Goal: Information Seeking & Learning: Learn about a topic

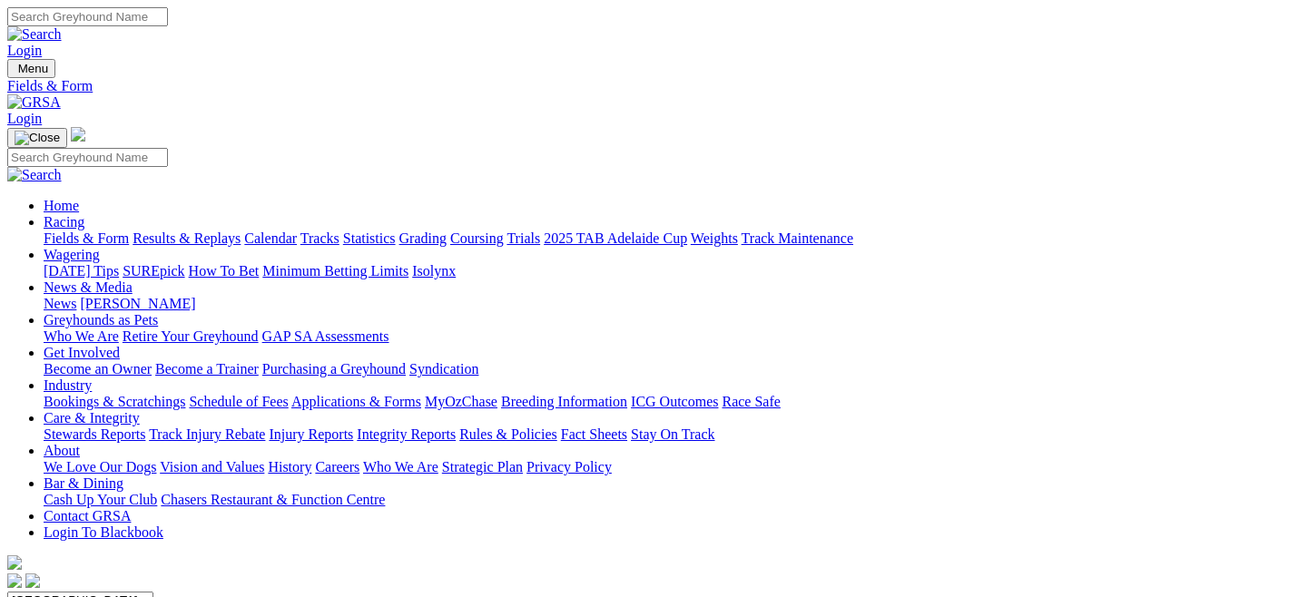
select select "QLD"
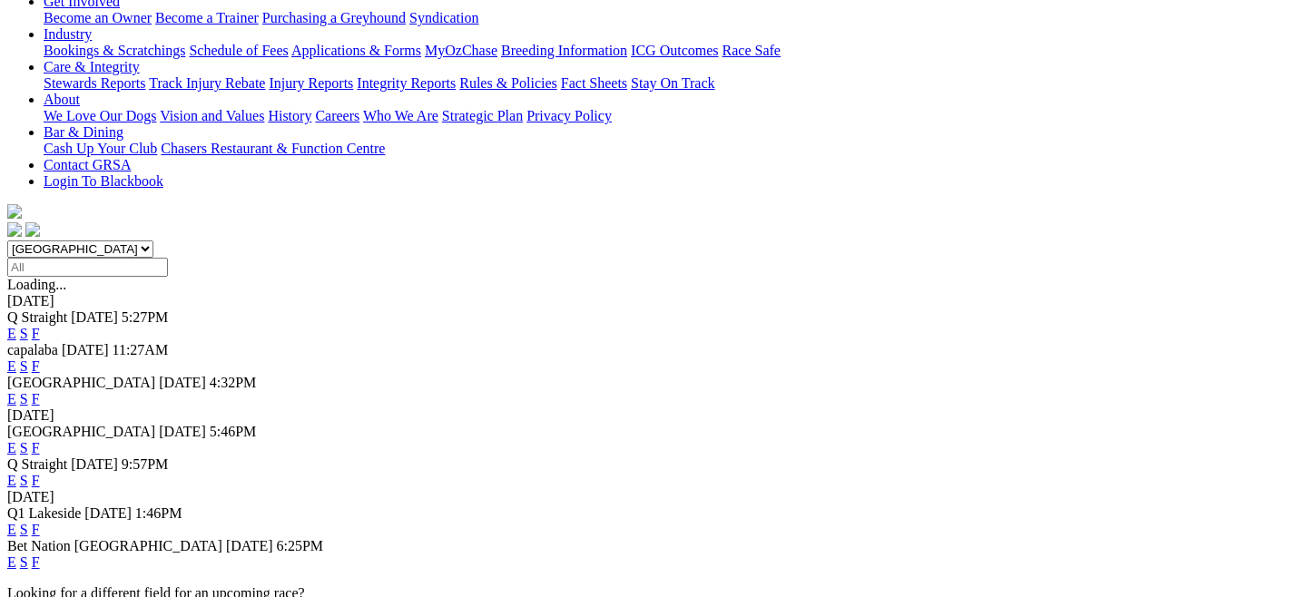
scroll to position [354, 0]
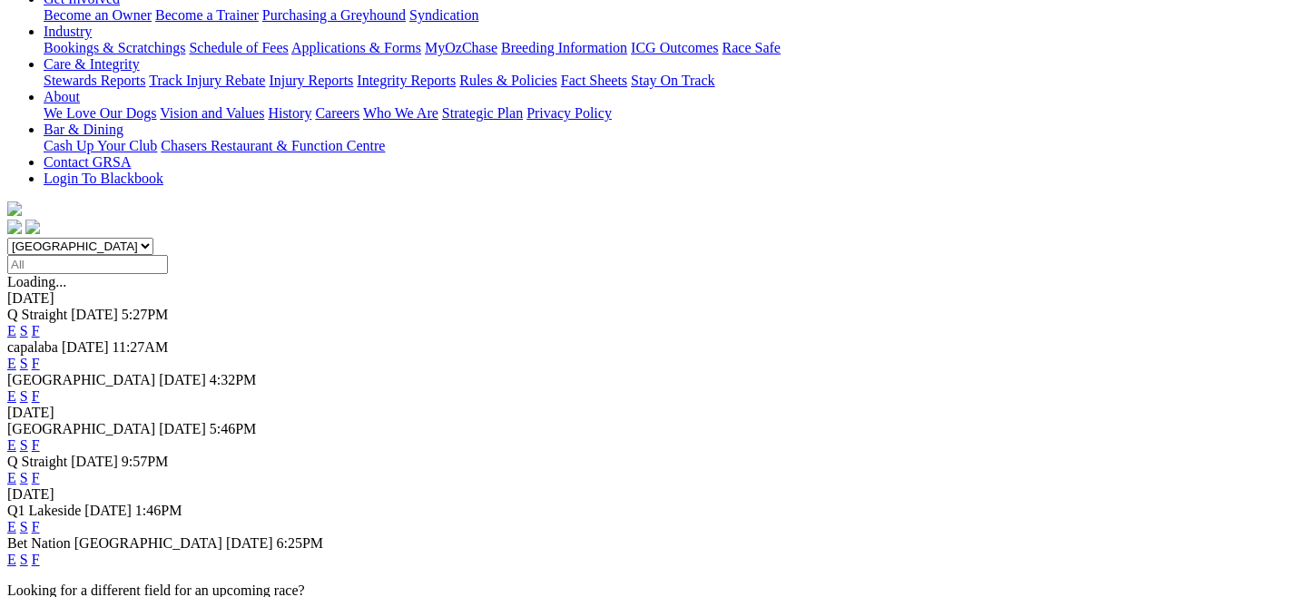
click at [16, 552] on link "E" at bounding box center [11, 559] width 9 height 15
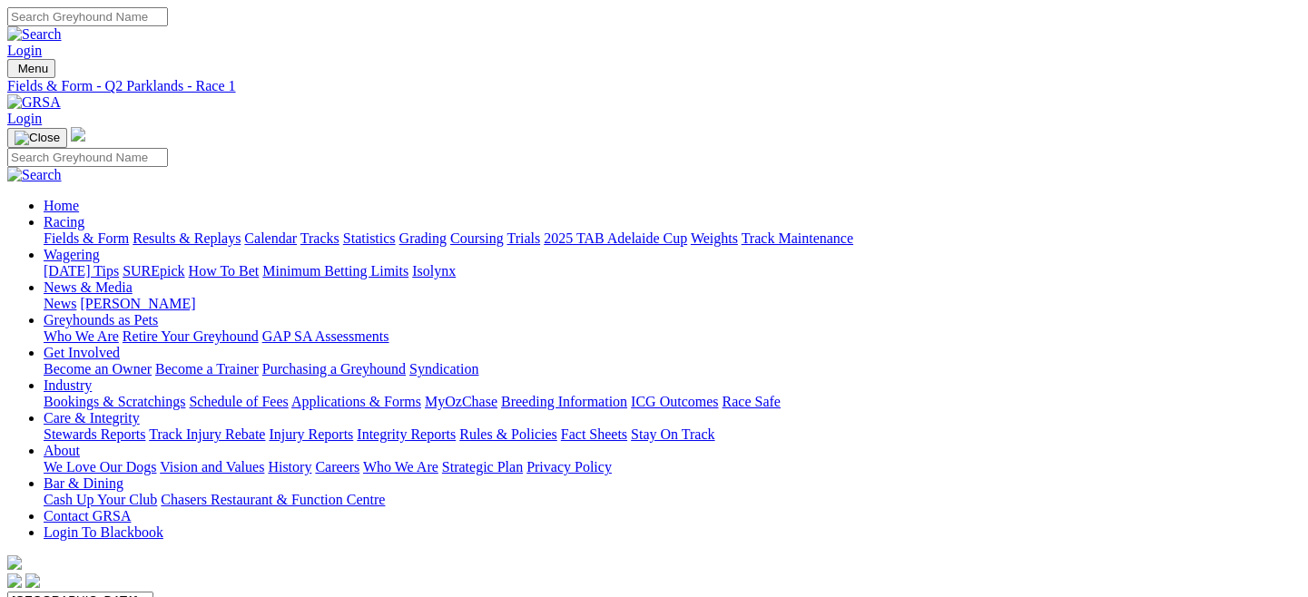
click at [70, 231] on link "Fields & Form" at bounding box center [86, 238] width 85 height 15
drag, startPoint x: 0, startPoint y: 0, endPoint x: 475, endPoint y: 231, distance: 528.2
click at [153, 592] on select "[GEOGRAPHIC_DATA] [GEOGRAPHIC_DATA] [GEOGRAPHIC_DATA] [GEOGRAPHIC_DATA] [GEOGRA…" at bounding box center [80, 600] width 146 height 17
select select "QLD"
click at [85, 592] on select "[GEOGRAPHIC_DATA] [GEOGRAPHIC_DATA] [GEOGRAPHIC_DATA] [GEOGRAPHIC_DATA] [GEOGRA…" at bounding box center [80, 600] width 146 height 17
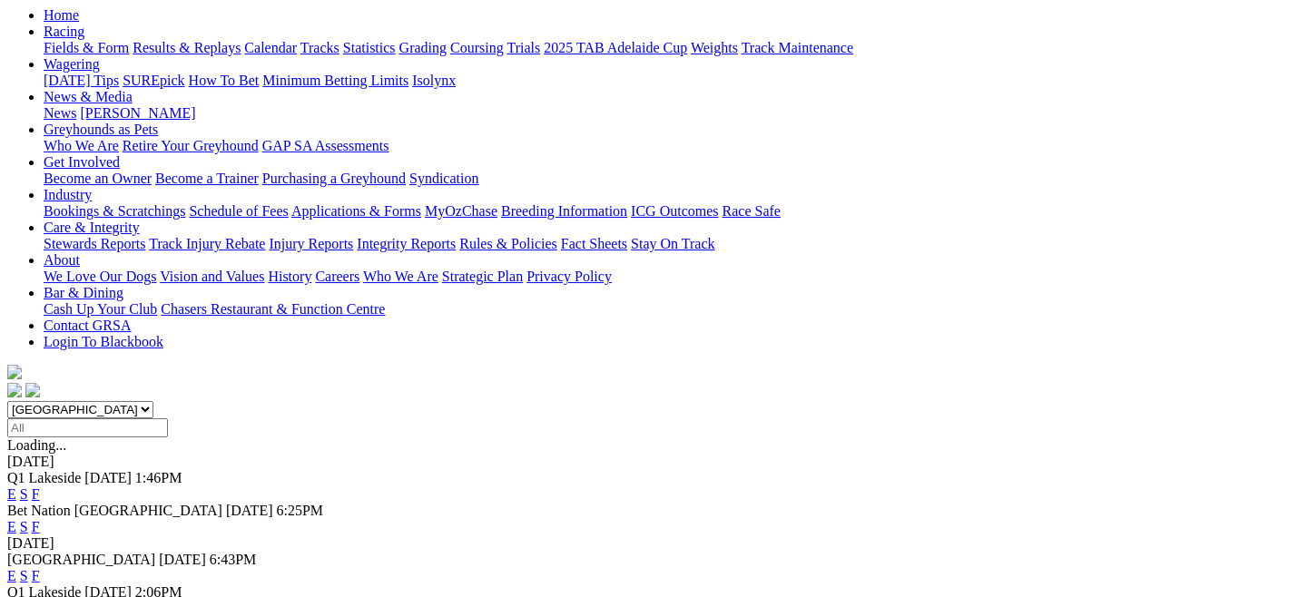
scroll to position [194, 0]
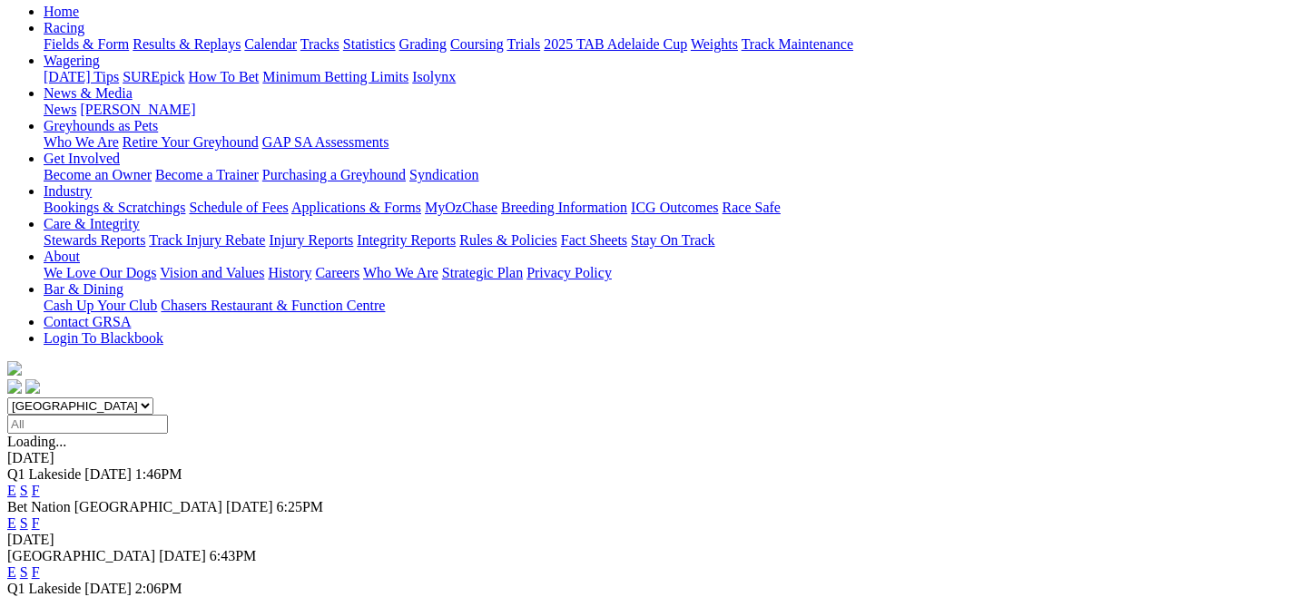
click at [16, 483] on link "E" at bounding box center [11, 490] width 9 height 15
